Goal: Navigation & Orientation: Find specific page/section

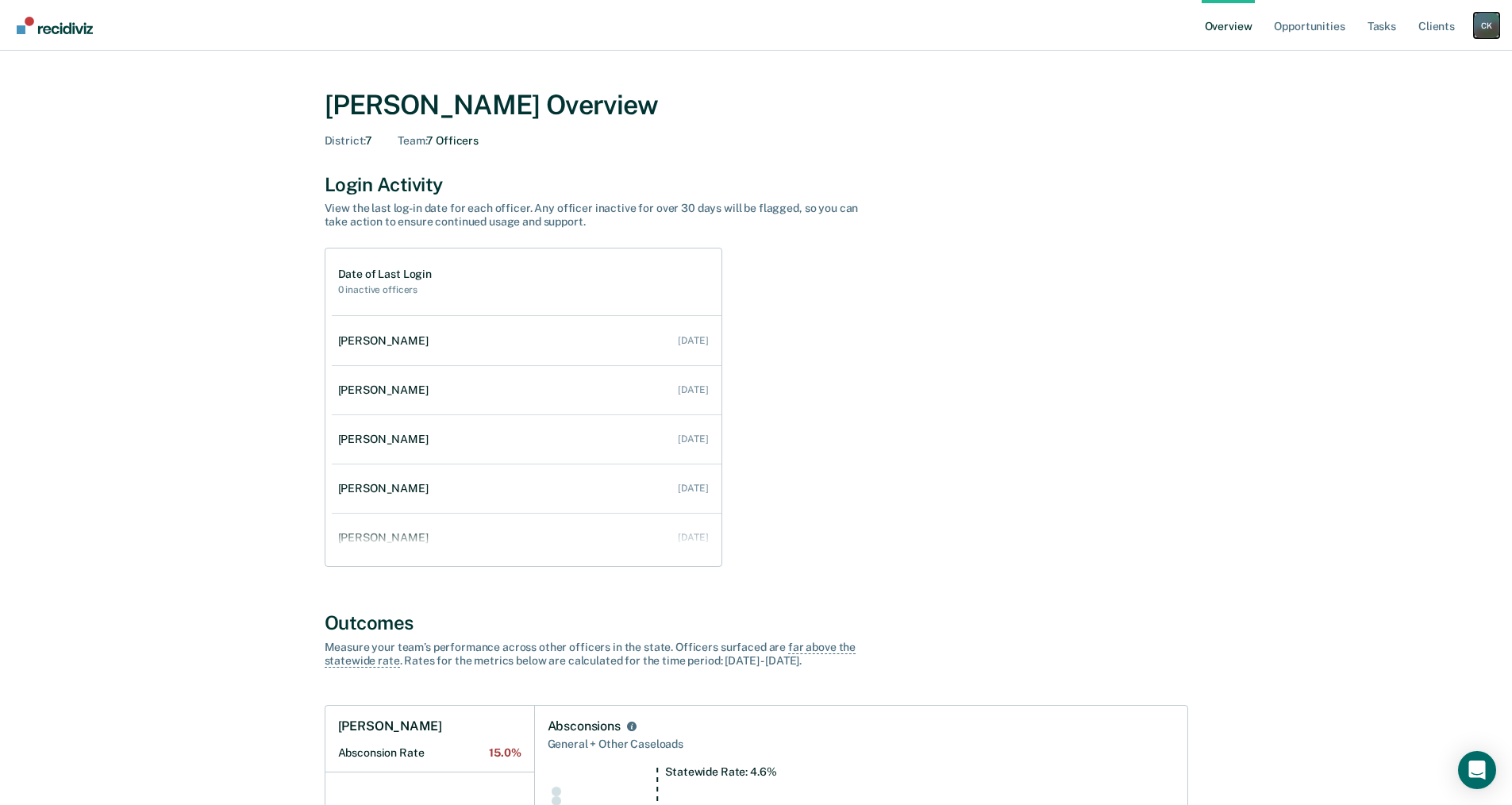
click at [739, 29] on div "C K" at bounding box center [1487, 25] width 25 height 25
click at [739, 29] on link "Opportunities" at bounding box center [1310, 25] width 77 height 51
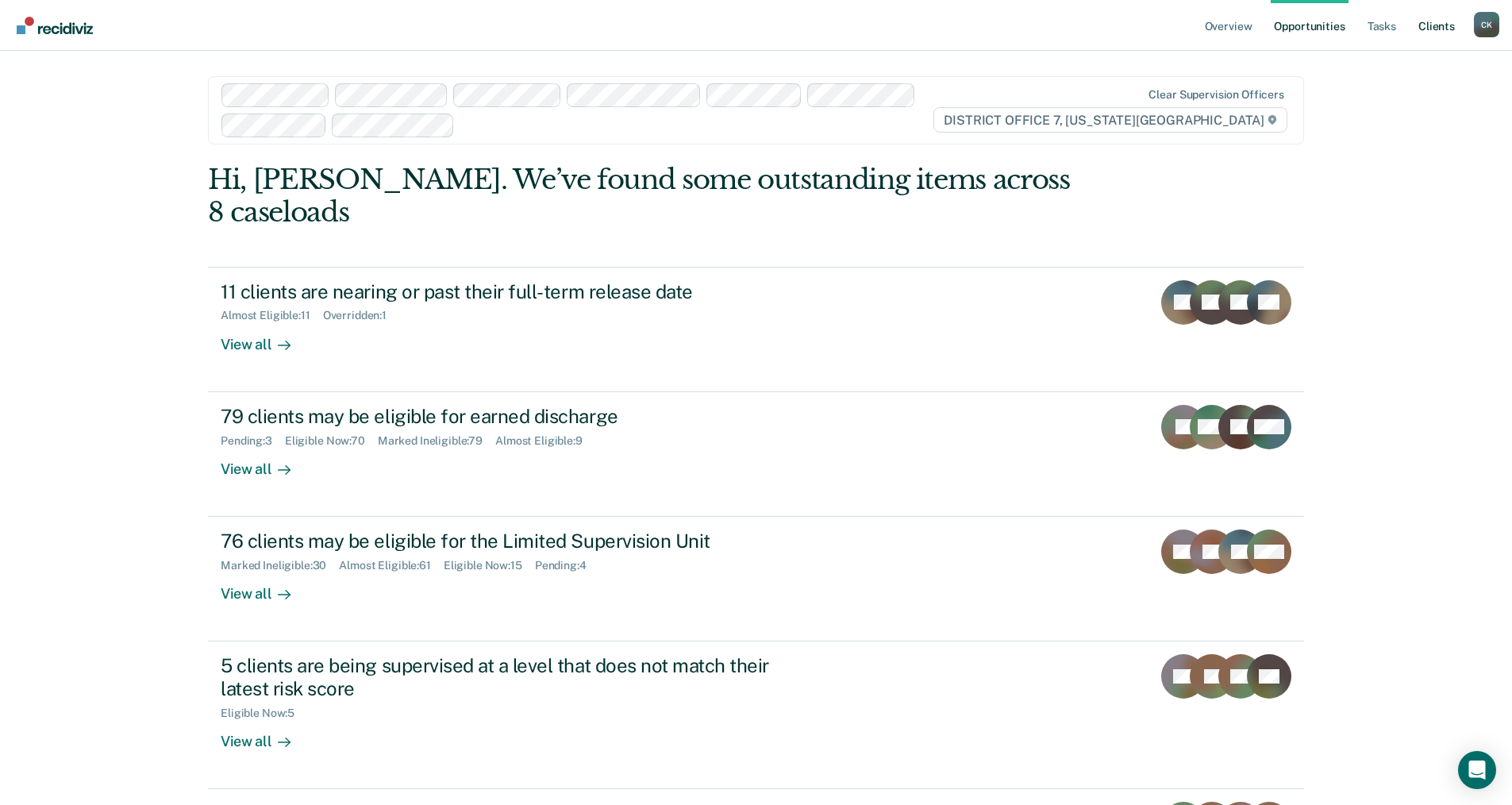
click at [739, 30] on link "Client s" at bounding box center [1437, 25] width 43 height 51
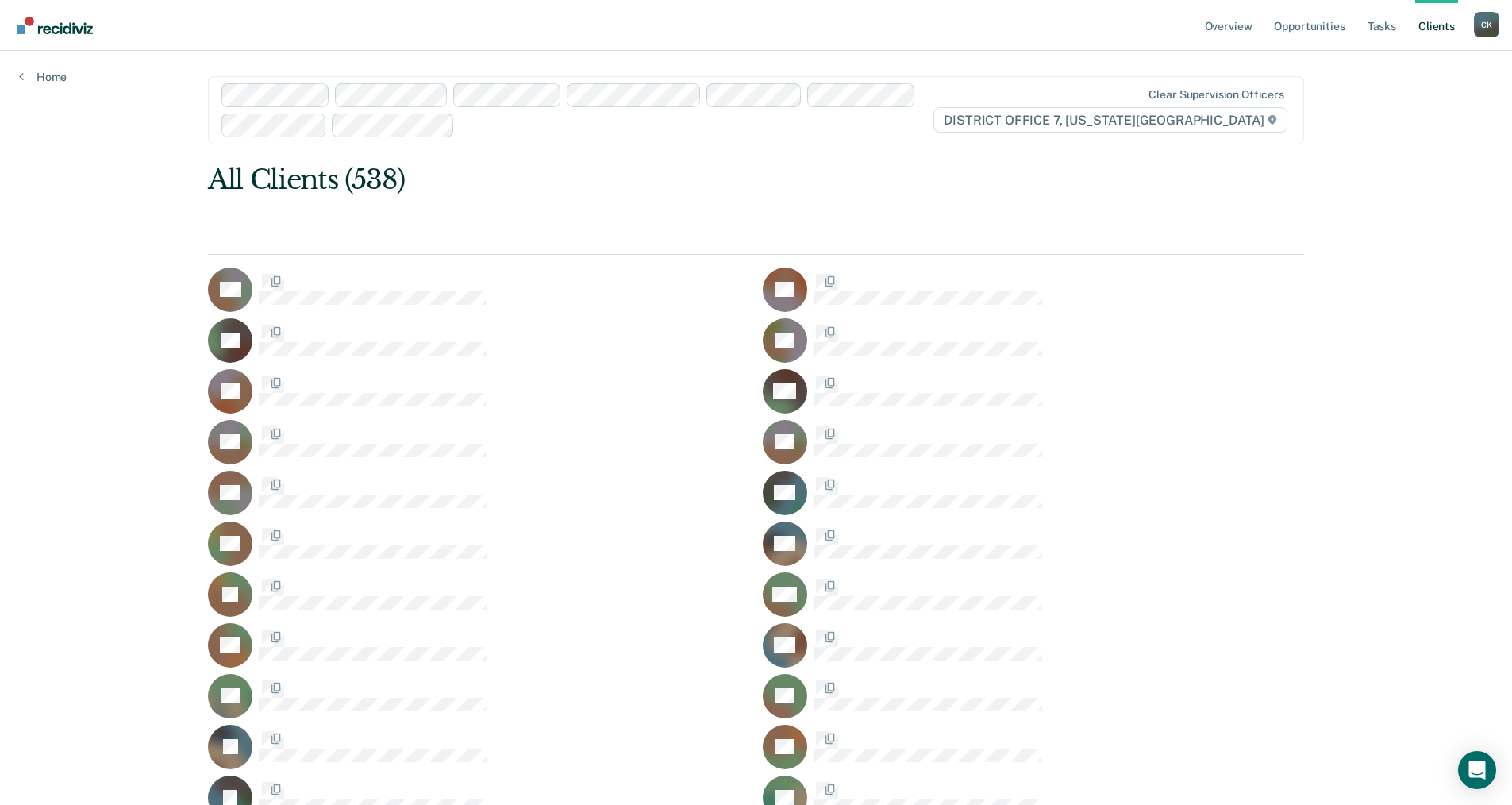
click at [739, 21] on nav "Overview Opportunities Tasks Client s [PERSON_NAME] [PERSON_NAME] Profile How i…" at bounding box center [756, 25] width 1512 height 51
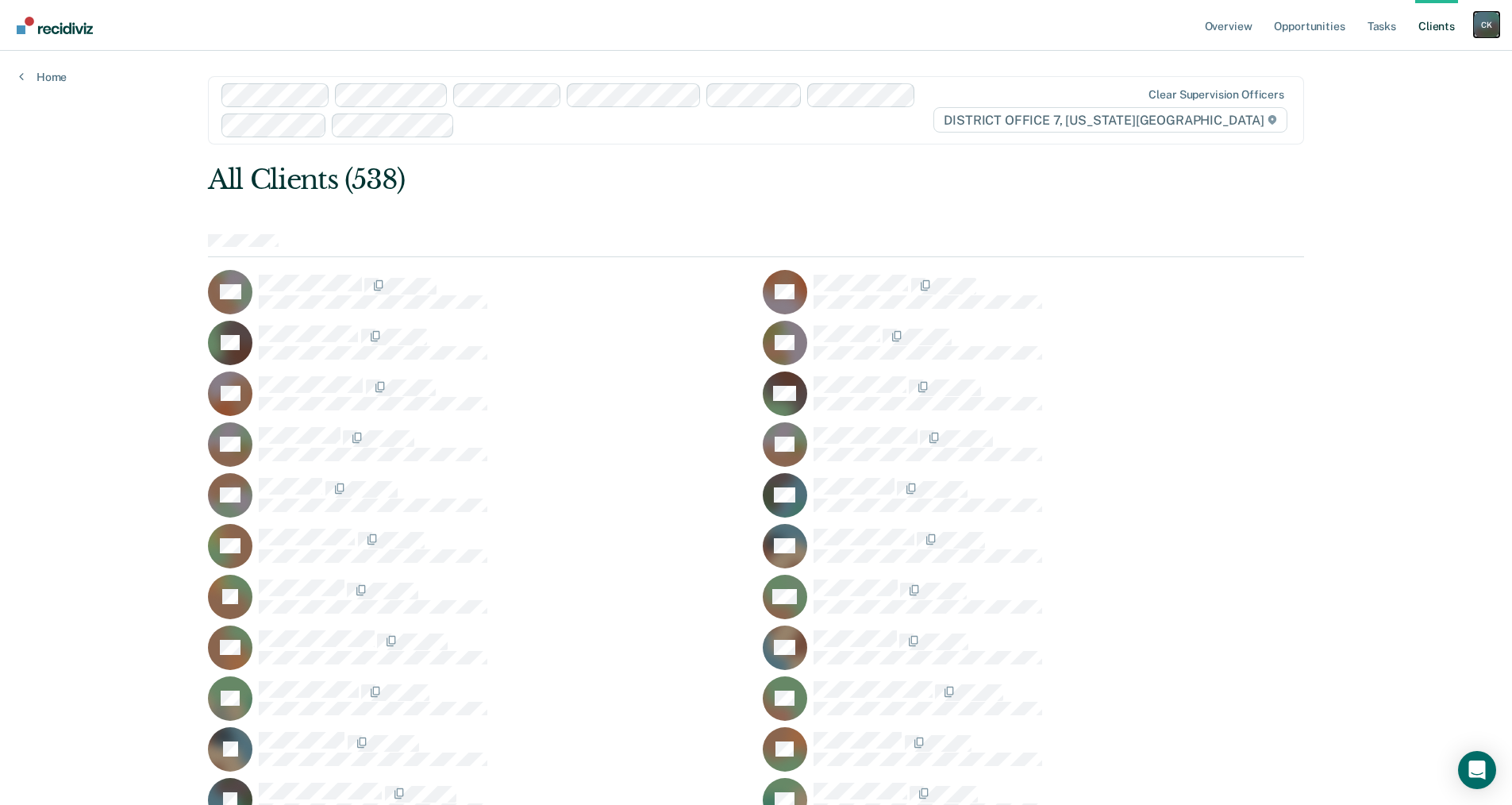
click at [739, 23] on div "C K" at bounding box center [1487, 24] width 25 height 25
click at [739, 99] on link "Go to Operations" at bounding box center [1423, 104] width 128 height 13
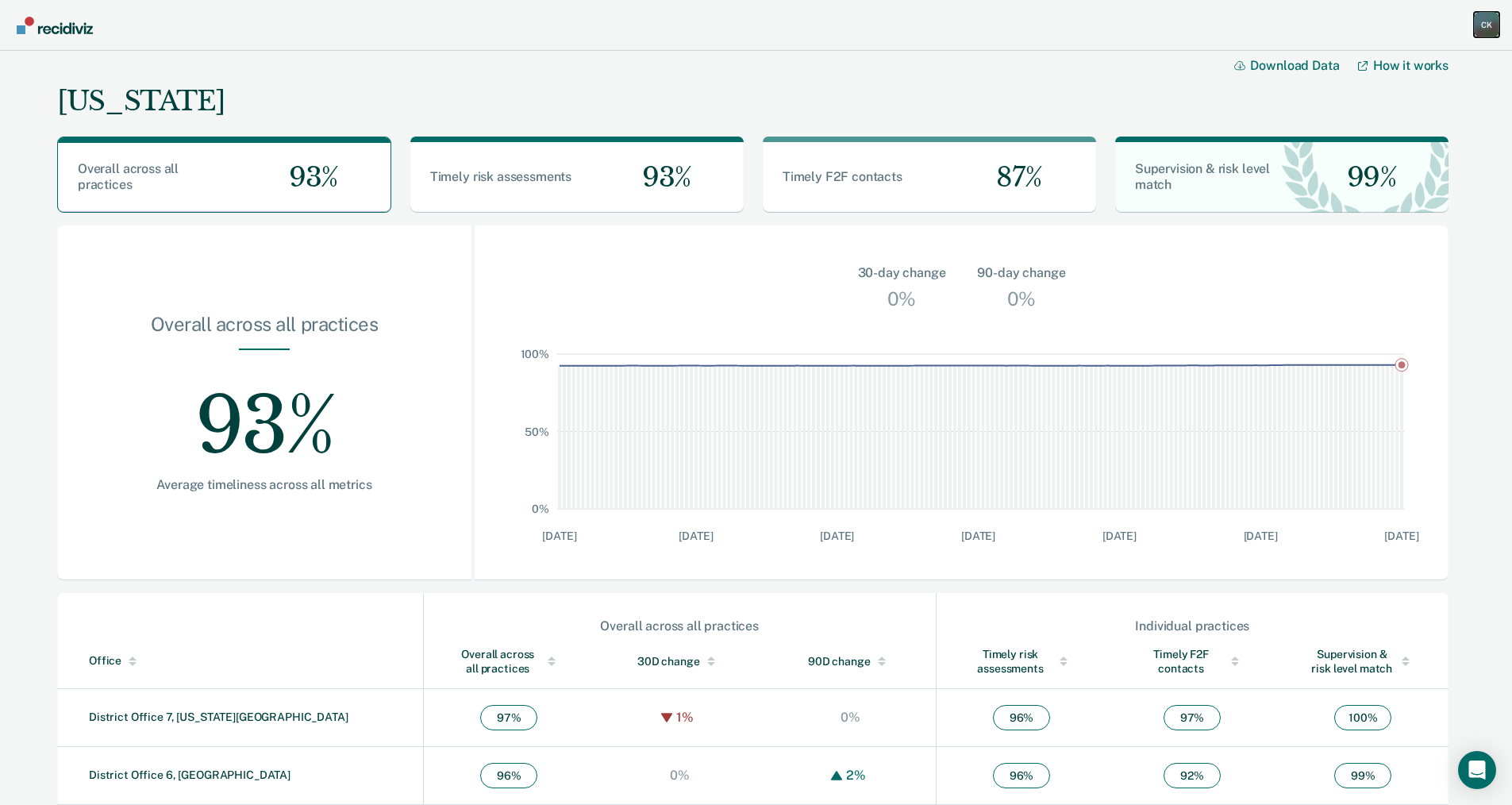
click at [739, 28] on div "C K" at bounding box center [1487, 24] width 25 height 25
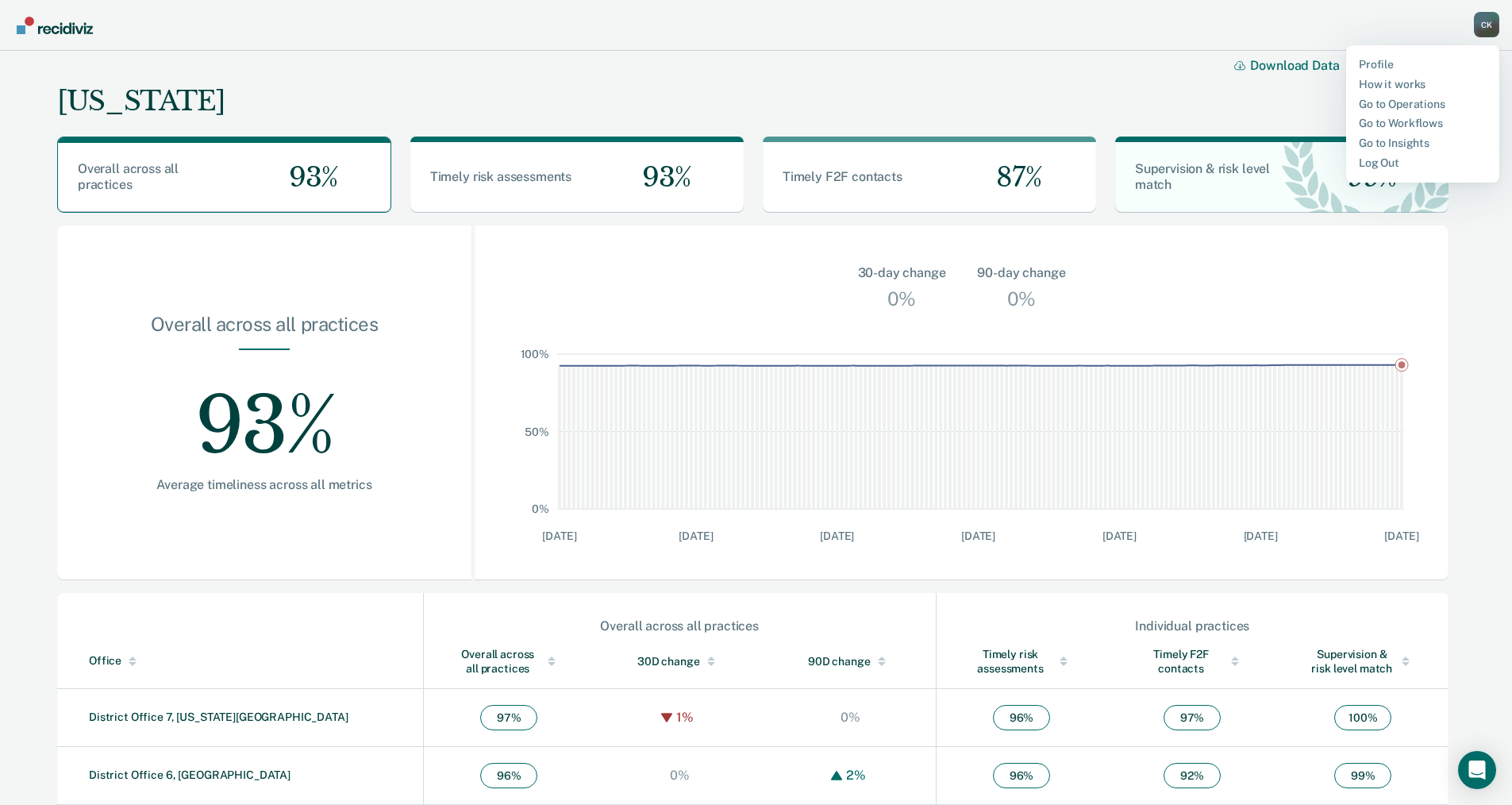
click at [739, 89] on div "[US_STATE] Download Data How it works" at bounding box center [753, 87] width 1392 height 73
